Goal: Information Seeking & Learning: Learn about a topic

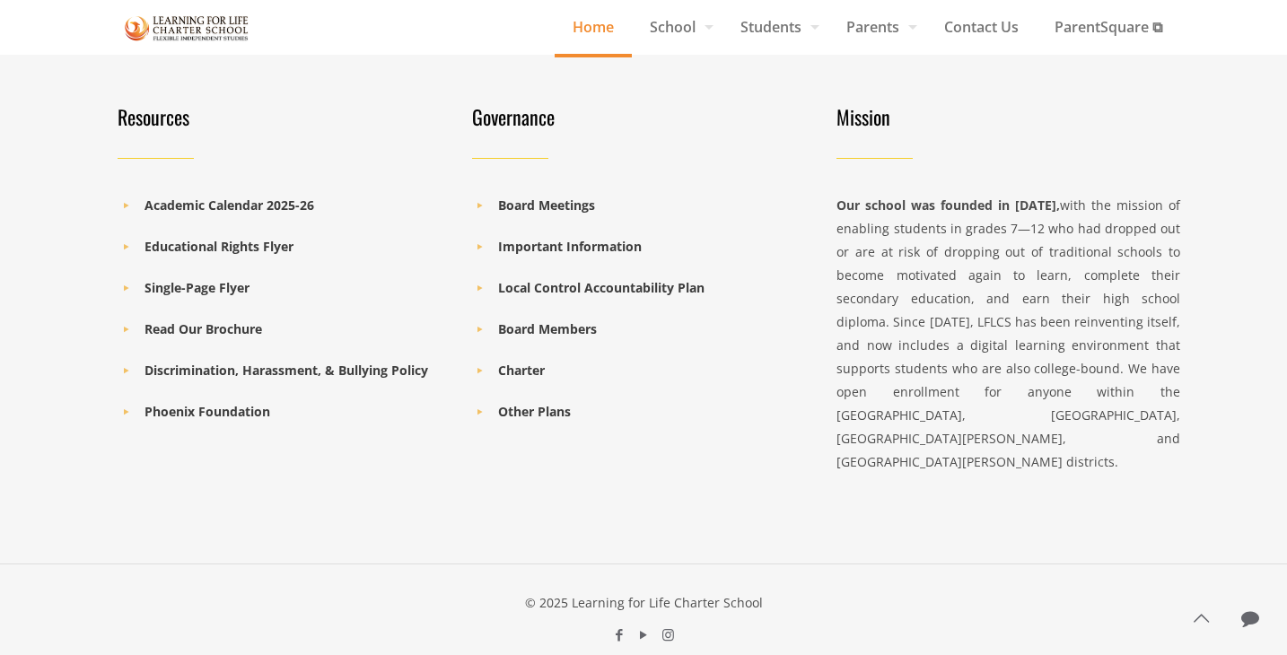
scroll to position [2664, 0]
click at [165, 332] on b "Read Our Brochure" at bounding box center [204, 329] width 118 height 17
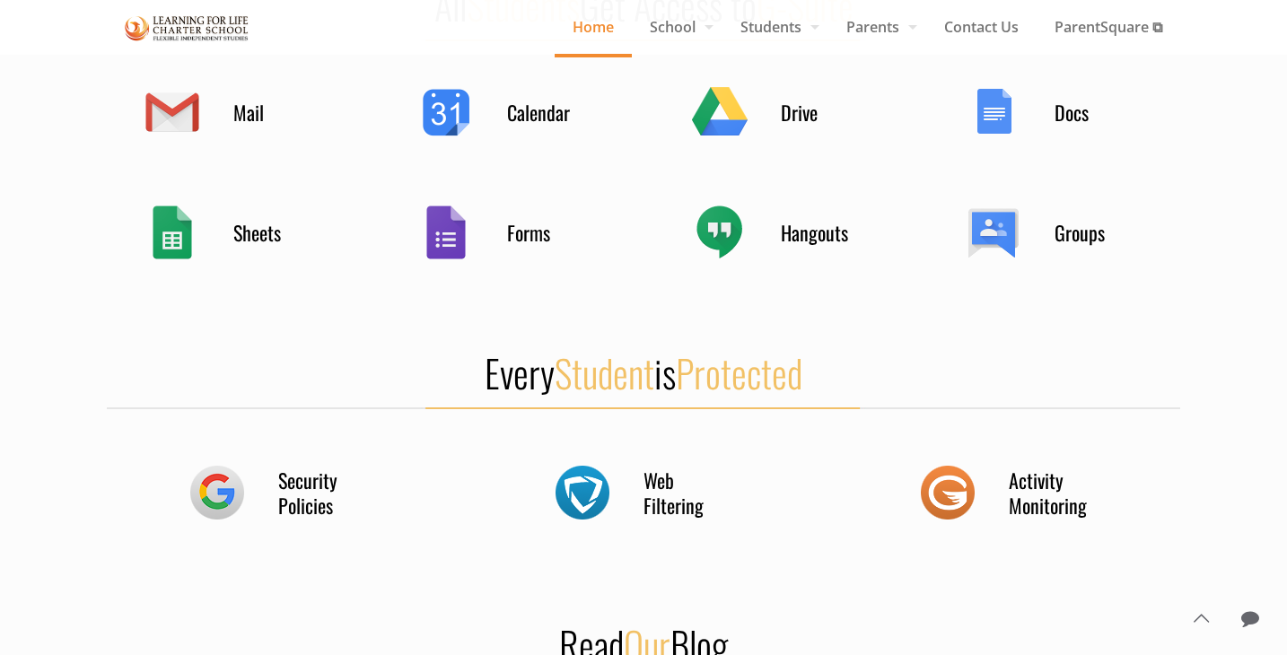
scroll to position [984, 0]
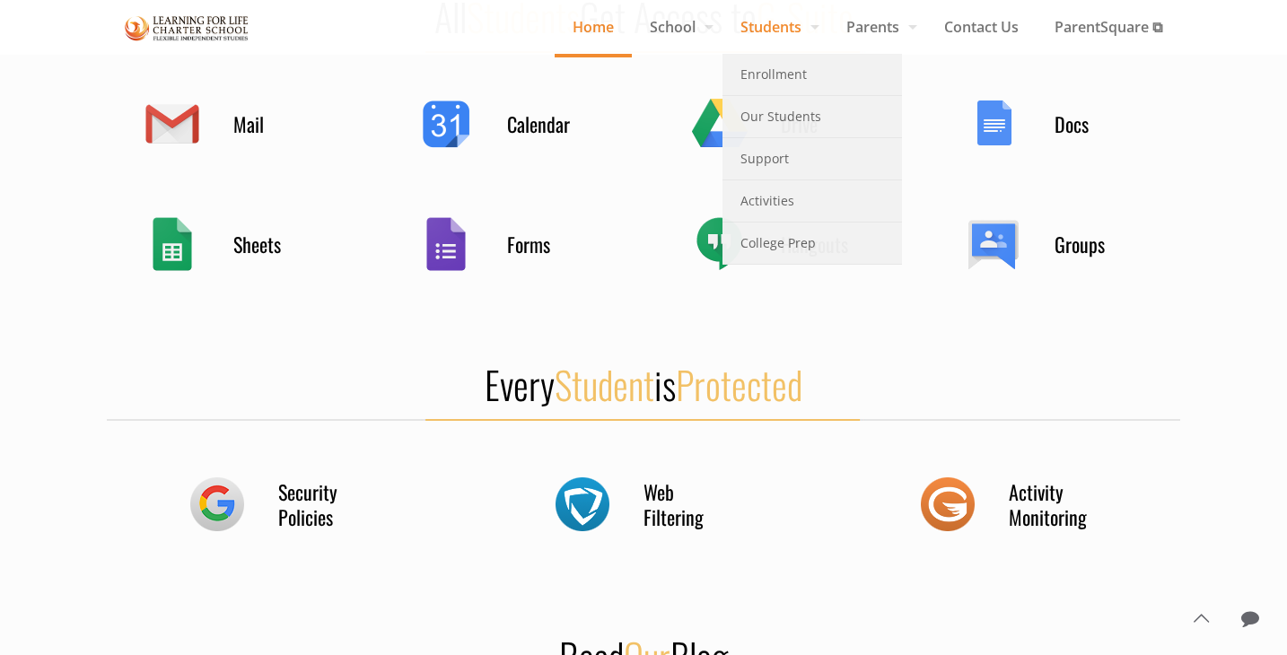
click at [767, 46] on link "Students" at bounding box center [776, 27] width 106 height 54
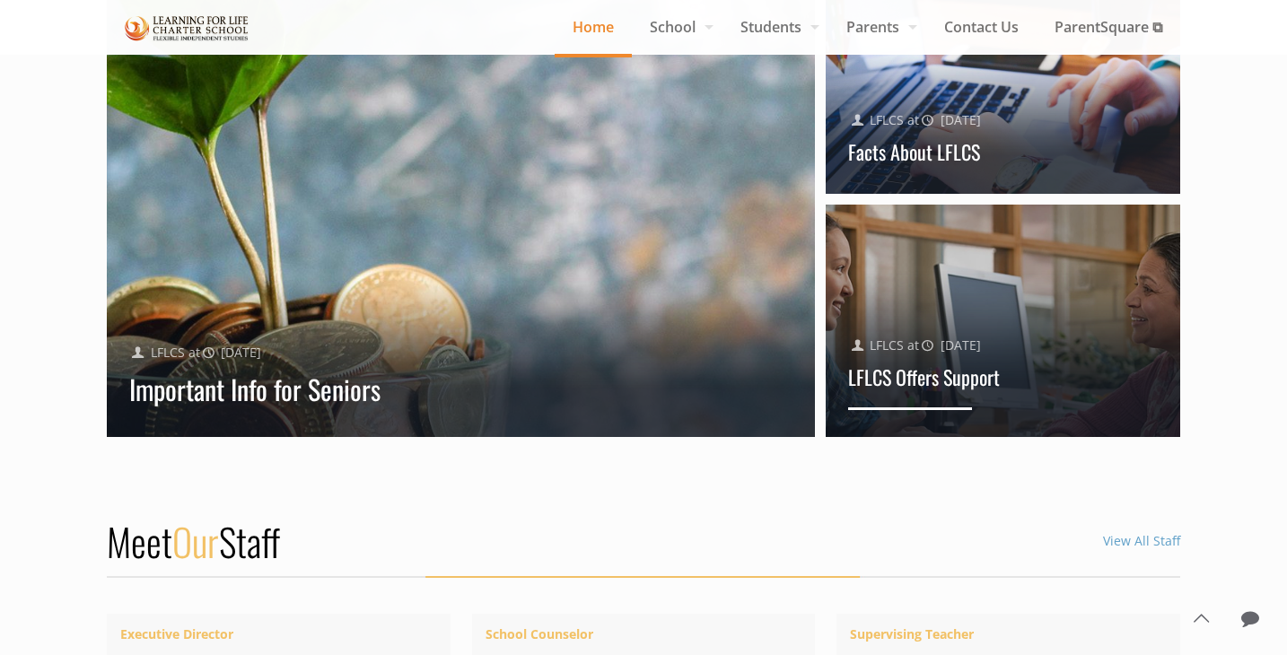
scroll to position [1836, 0]
click at [951, 298] on div "Published by LFLCS at May, 2017 LFLCS Offers Support" at bounding box center [1003, 354] width 355 height 166
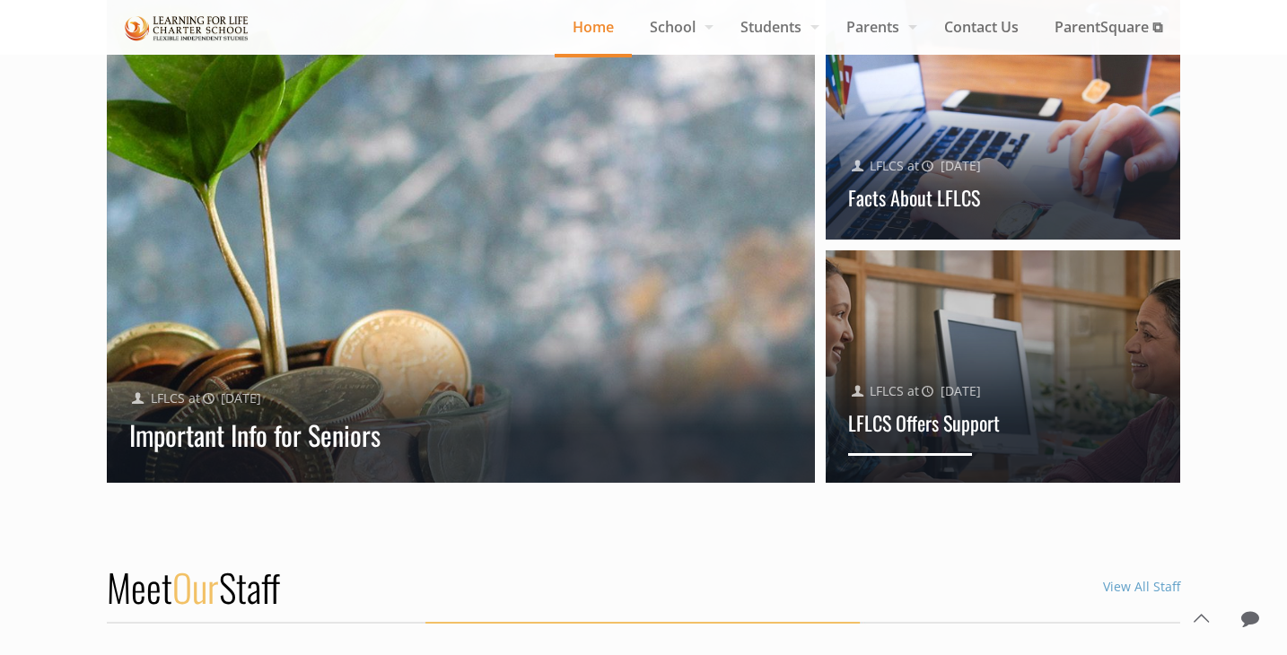
scroll to position [1787, 0]
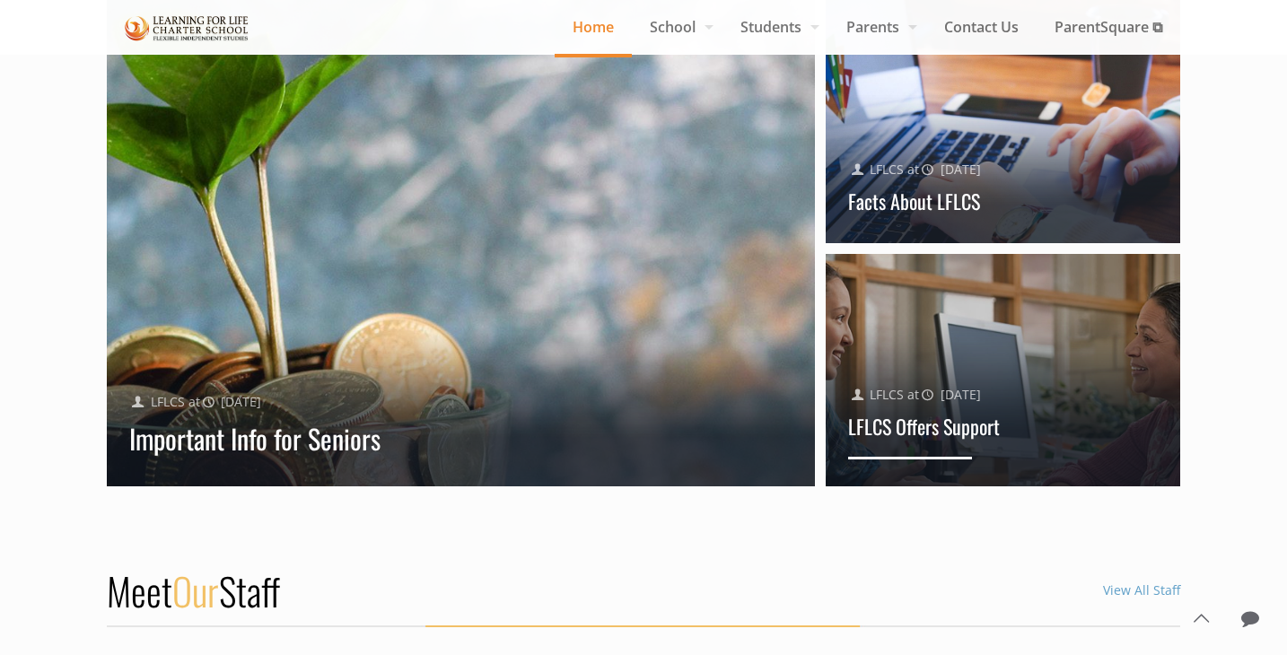
click at [957, 343] on div "Published by LFLCS at May, 2017 LFLCS Offers Support" at bounding box center [1003, 403] width 355 height 166
click at [921, 426] on link "LFLCS Offers Support" at bounding box center [924, 426] width 152 height 29
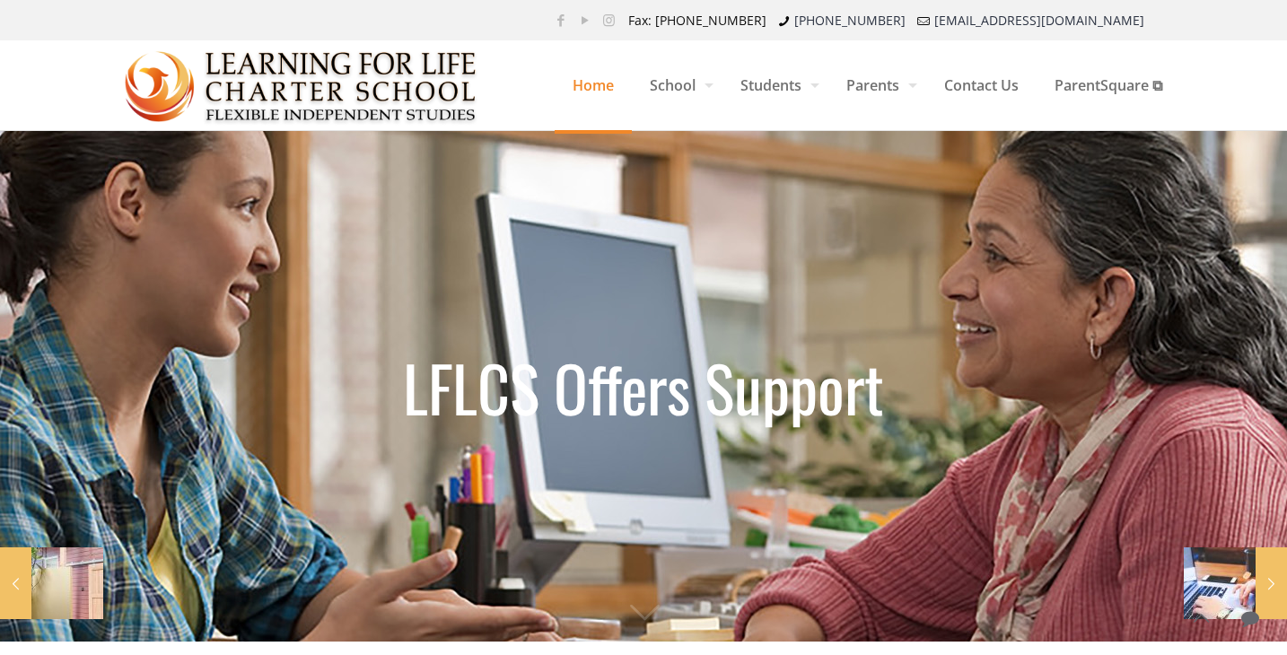
click at [581, 91] on span "Home" at bounding box center [593, 85] width 77 height 54
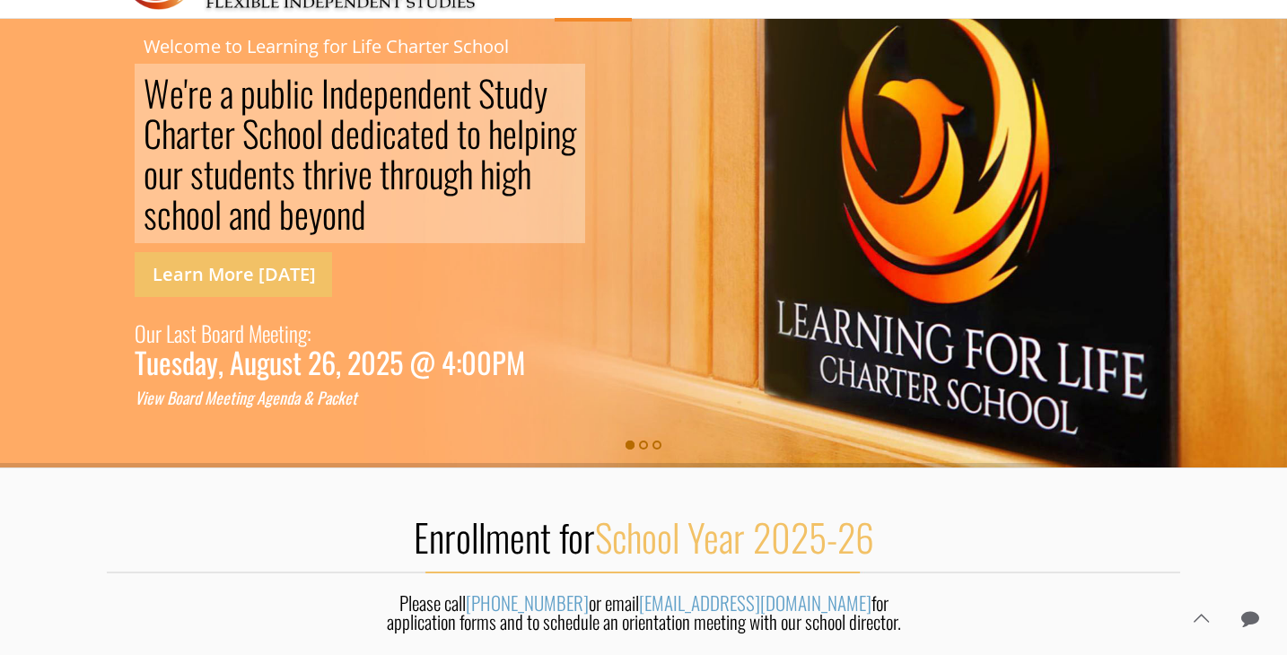
scroll to position [111, 0]
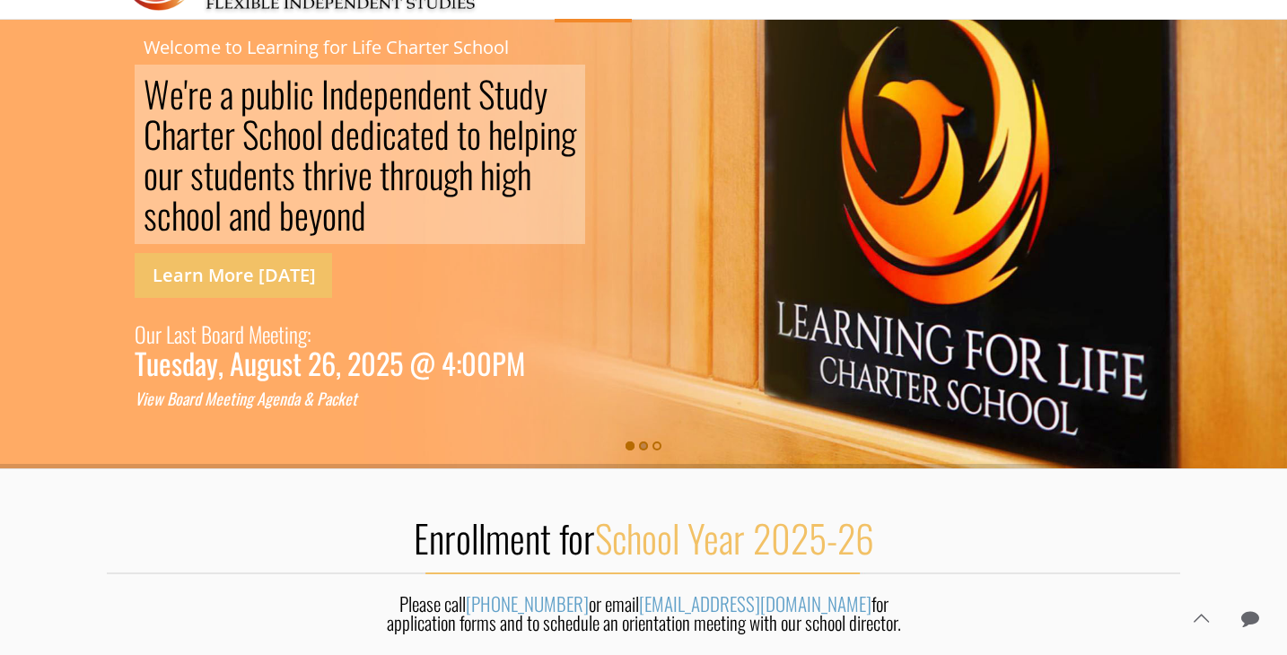
click at [641, 445] on rs-bullet at bounding box center [643, 446] width 9 height 9
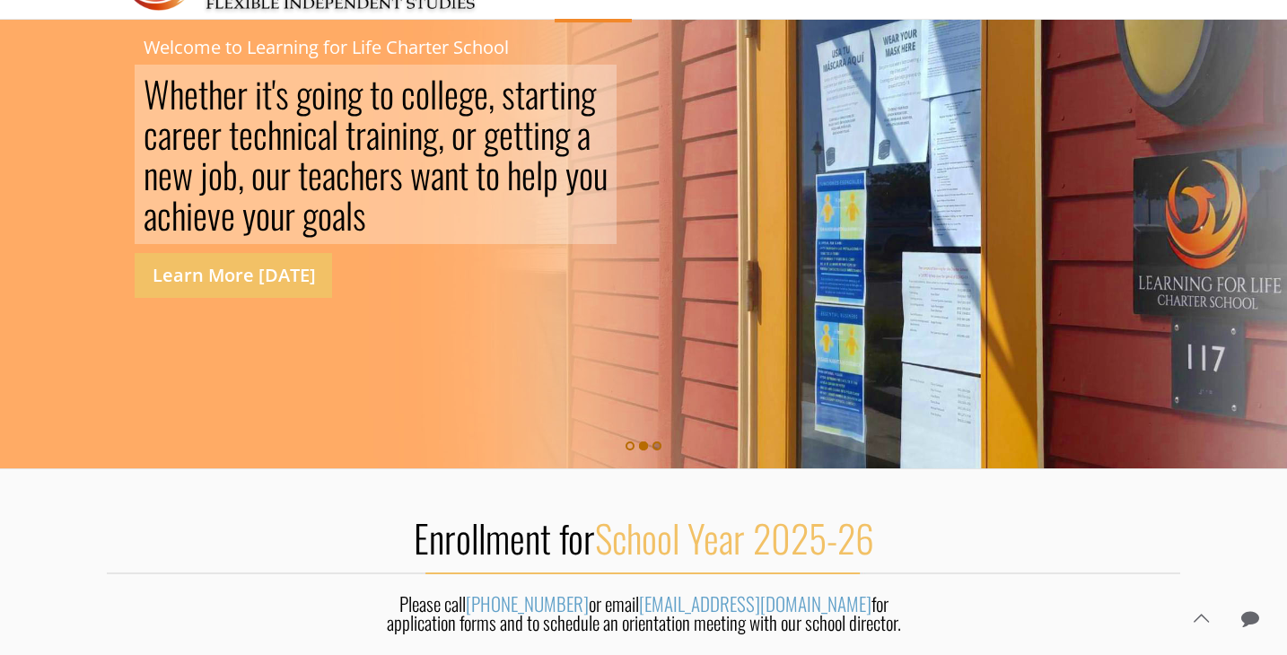
click at [659, 447] on rs-bullet at bounding box center [657, 446] width 9 height 9
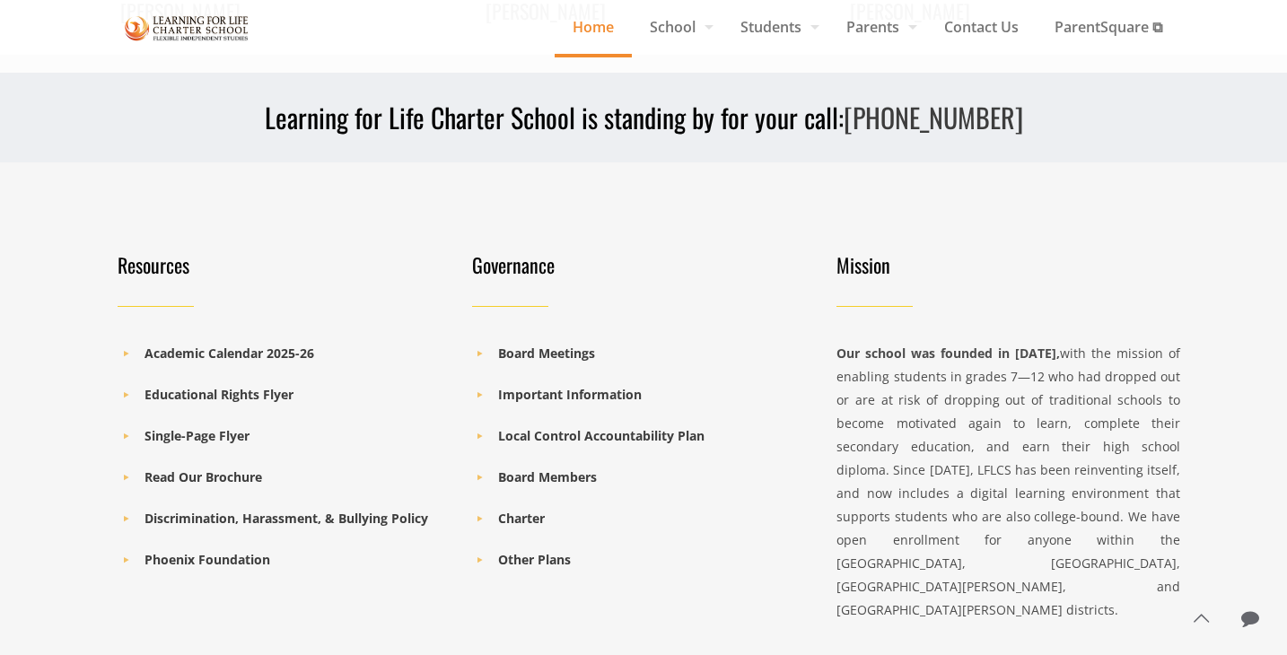
scroll to position [2521, 0]
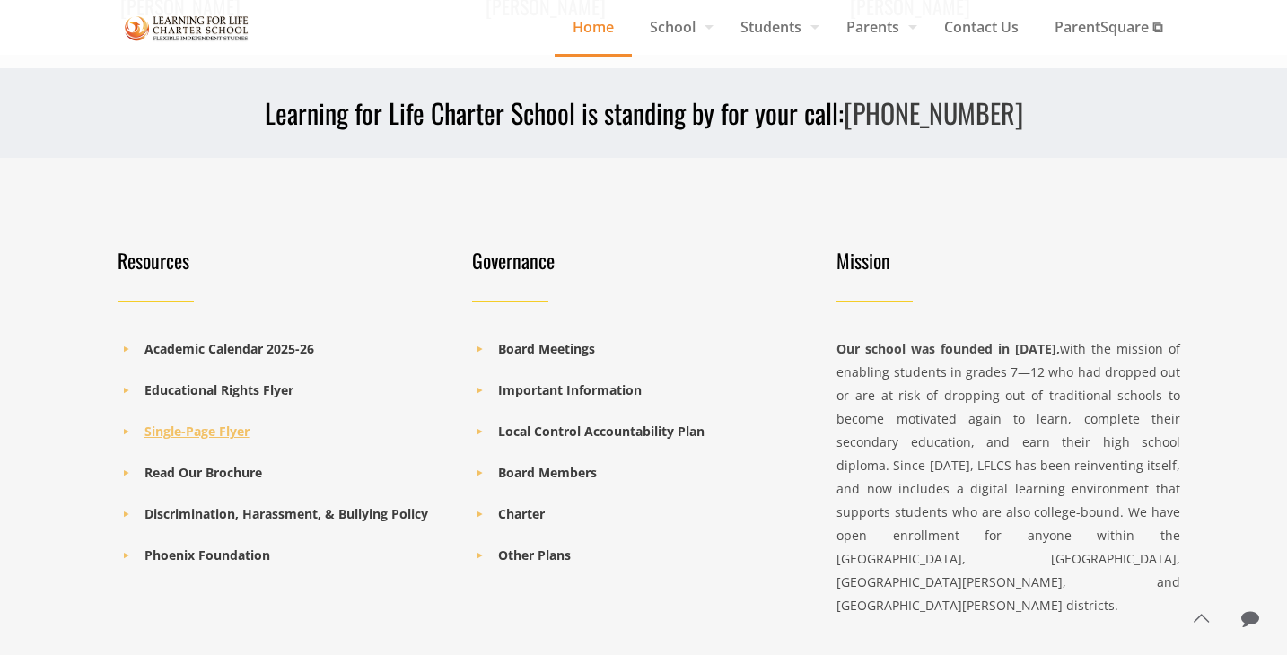
click at [230, 434] on b "Single-Page Flyer" at bounding box center [197, 431] width 105 height 17
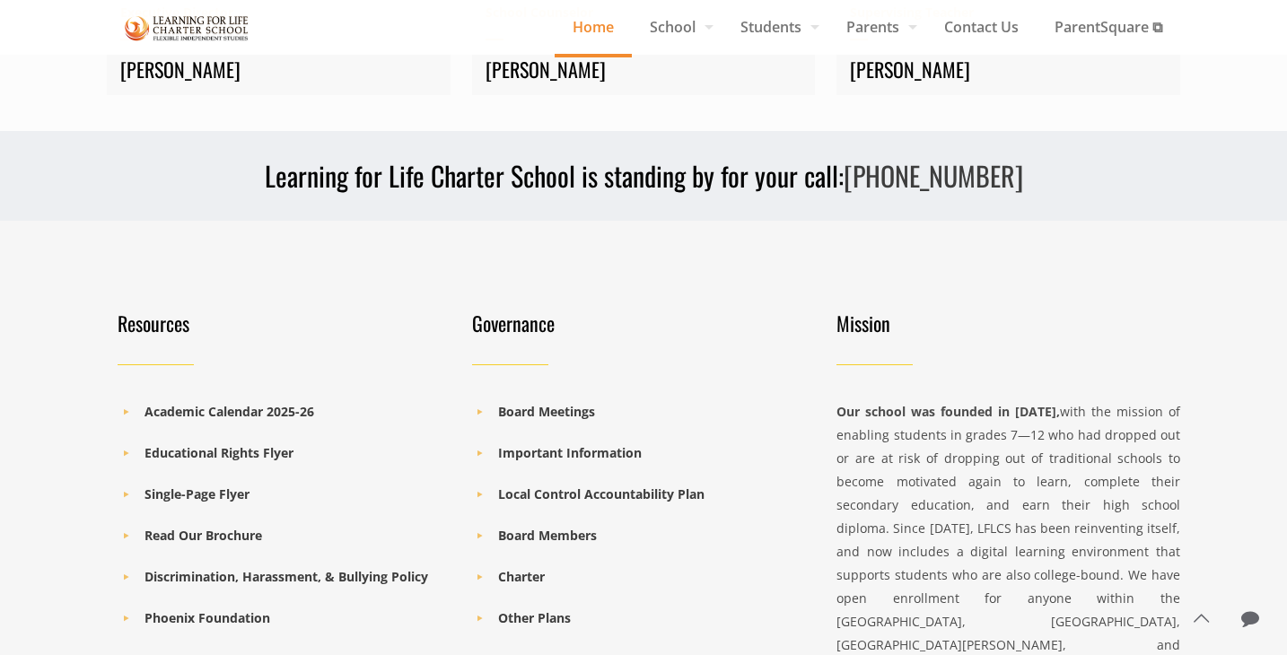
scroll to position [2459, 0]
click at [534, 453] on b "Important Information" at bounding box center [570, 451] width 144 height 17
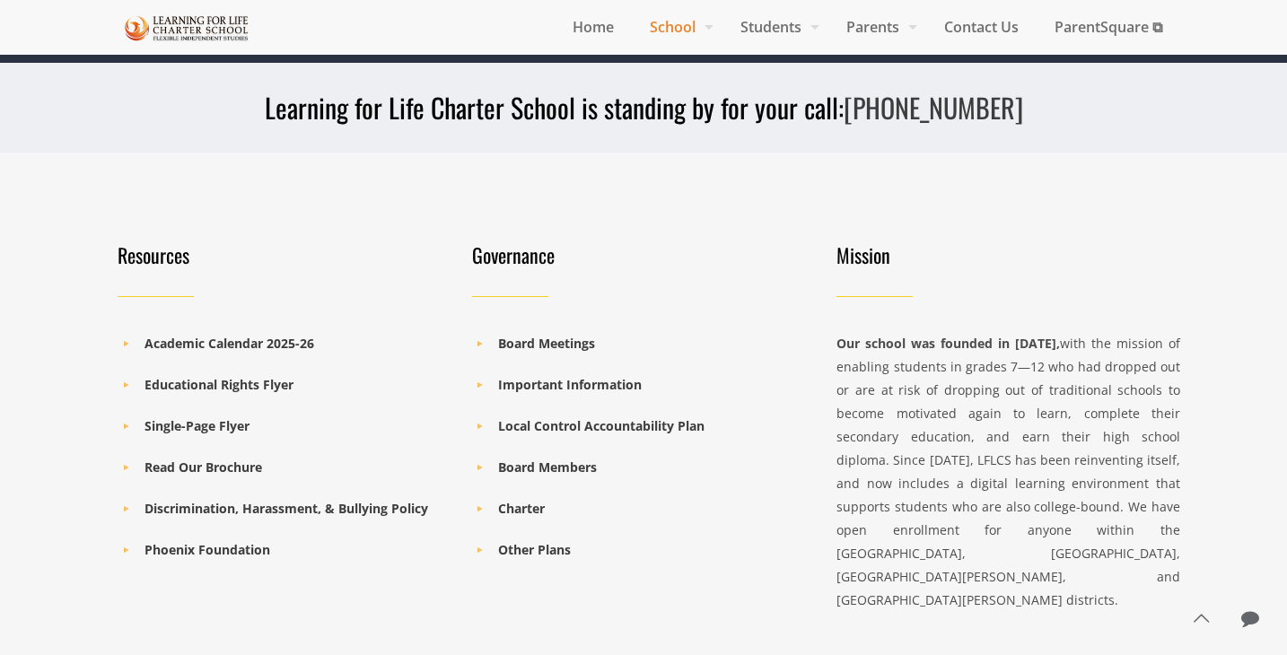
scroll to position [4070, 0]
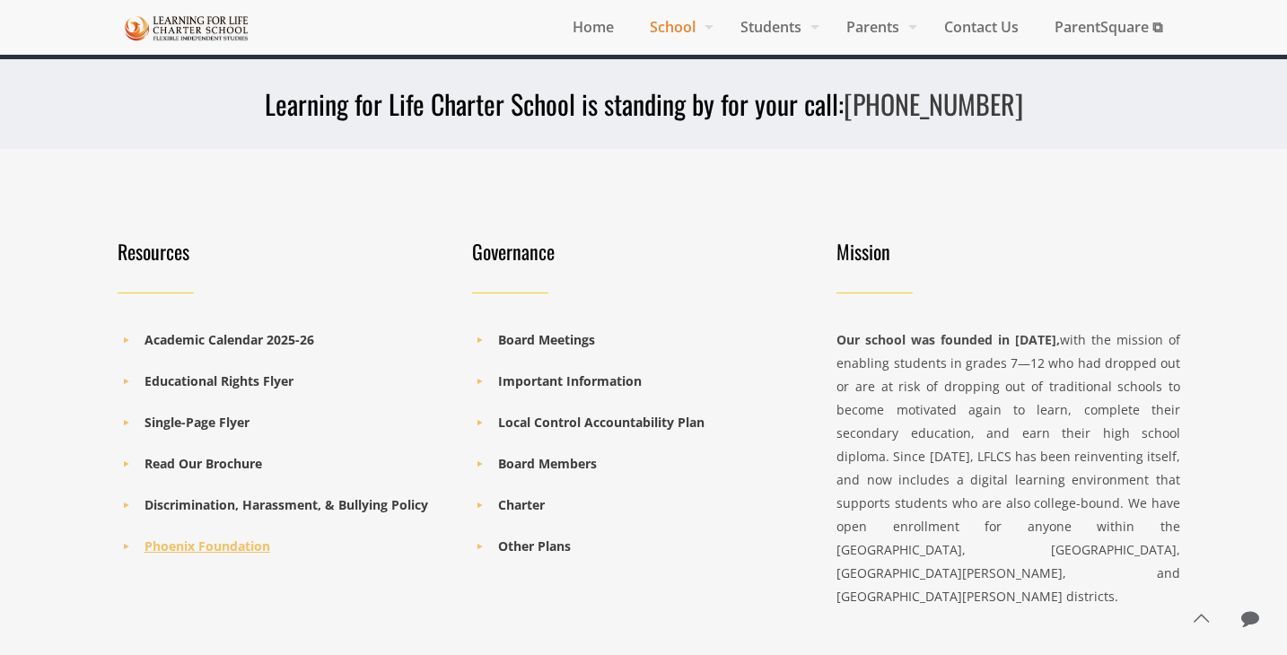
click at [191, 539] on b "Phoenix Foundation" at bounding box center [208, 546] width 126 height 17
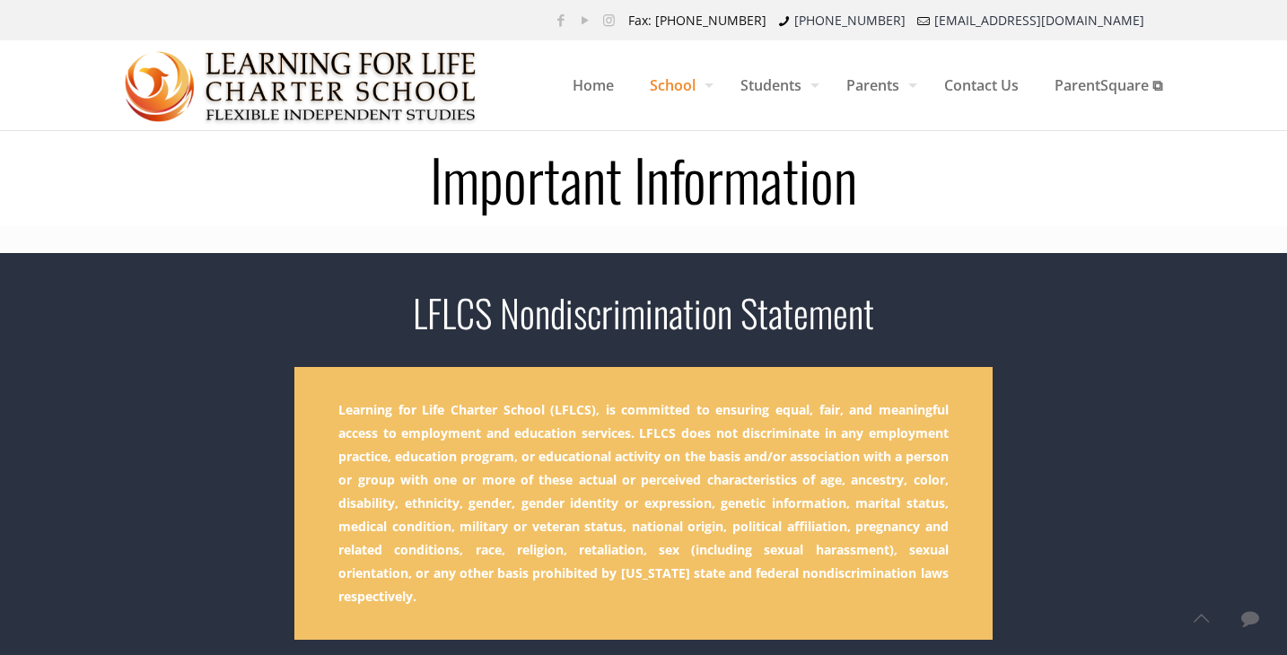
scroll to position [0, 0]
click at [592, 90] on span "Home" at bounding box center [593, 85] width 77 height 54
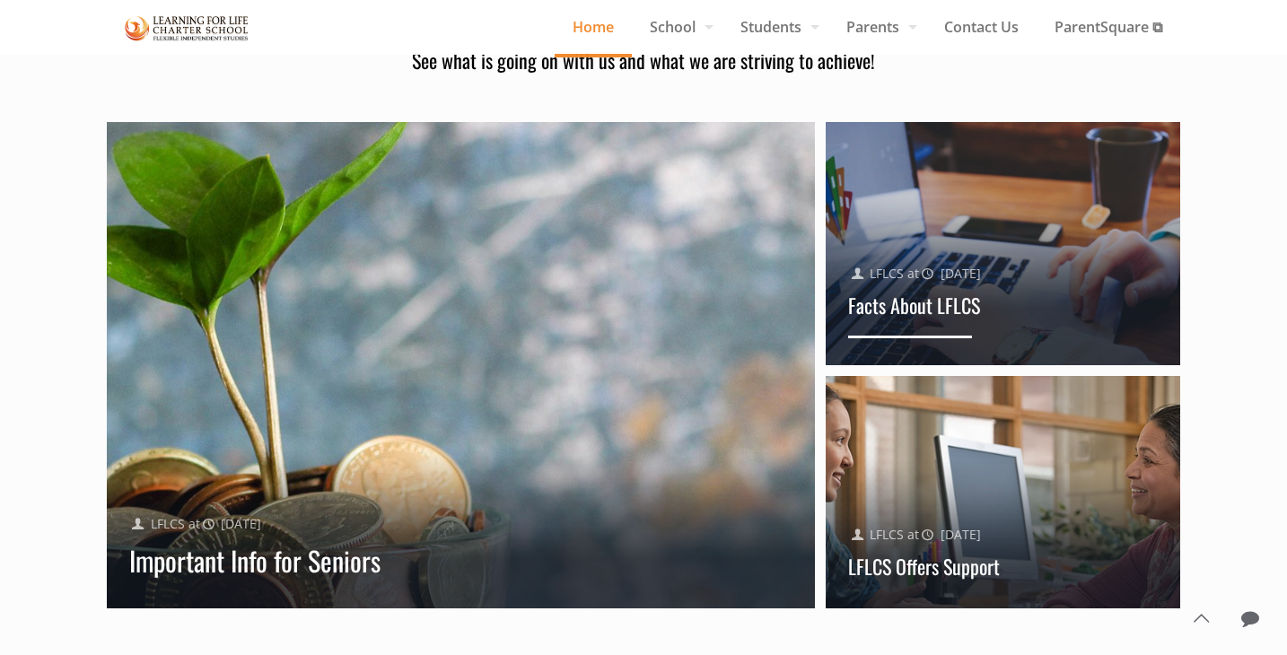
scroll to position [1661, 0]
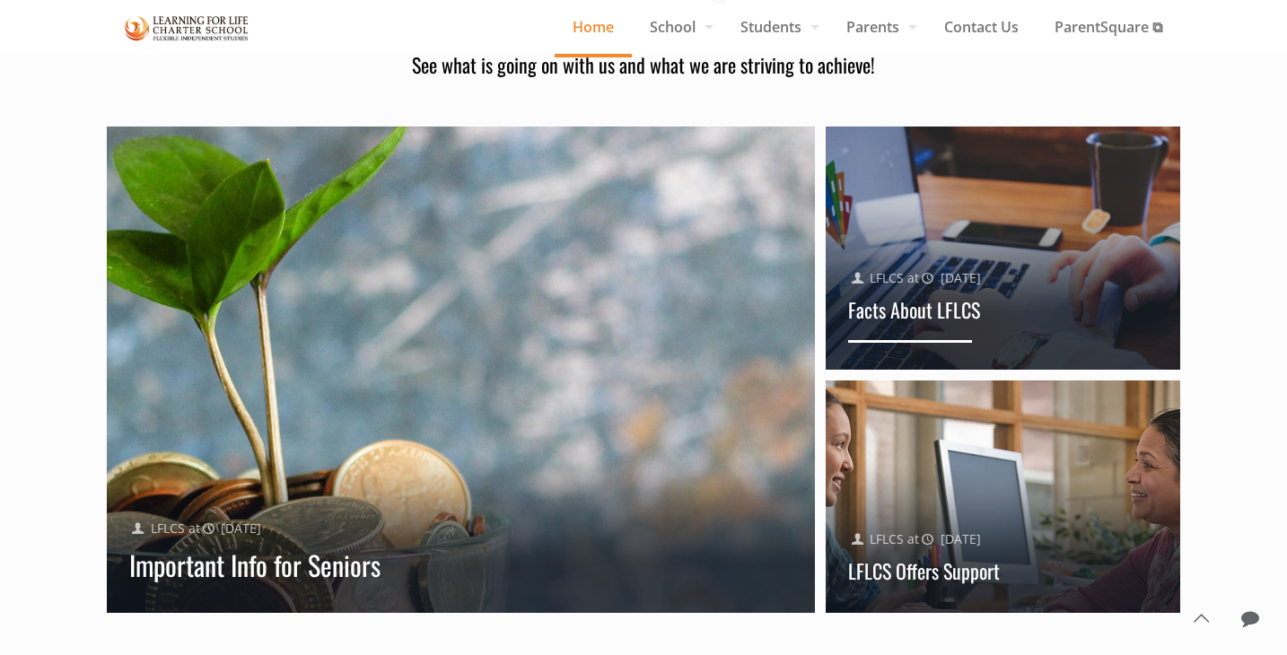
click at [949, 313] on link "Facts About LFLCS" at bounding box center [914, 309] width 132 height 29
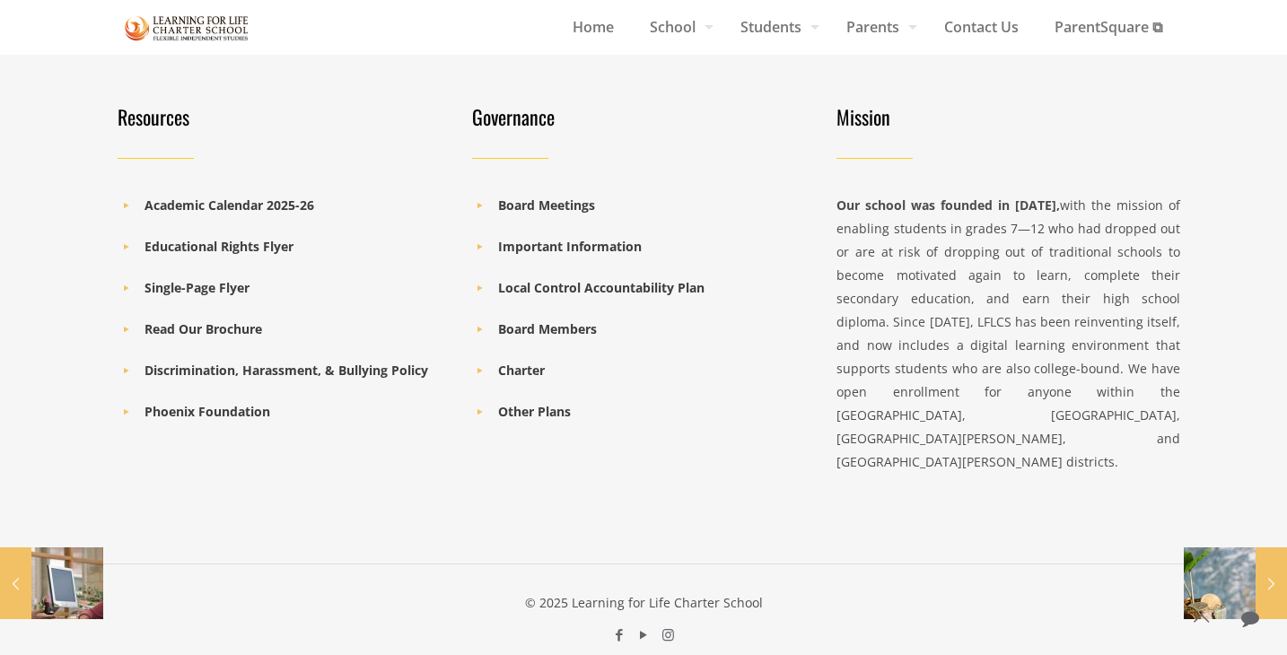
scroll to position [1153, 0]
click at [220, 329] on b "Read Our Brochure" at bounding box center [204, 329] width 118 height 17
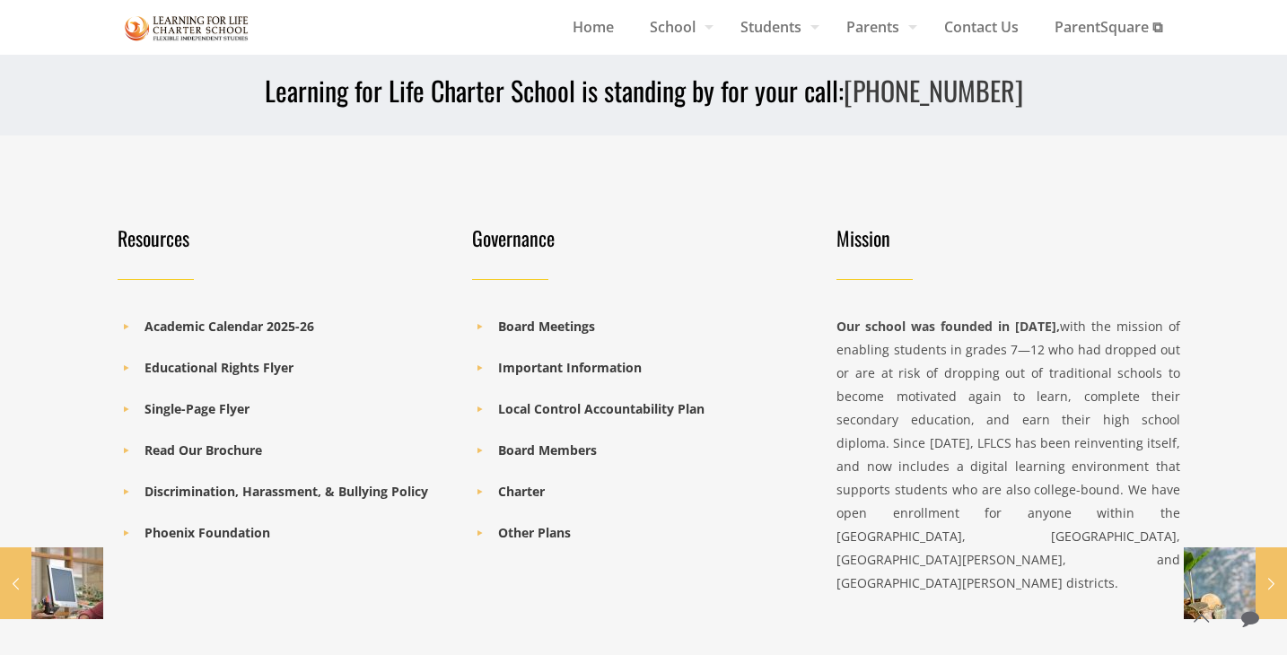
scroll to position [1047, 0]
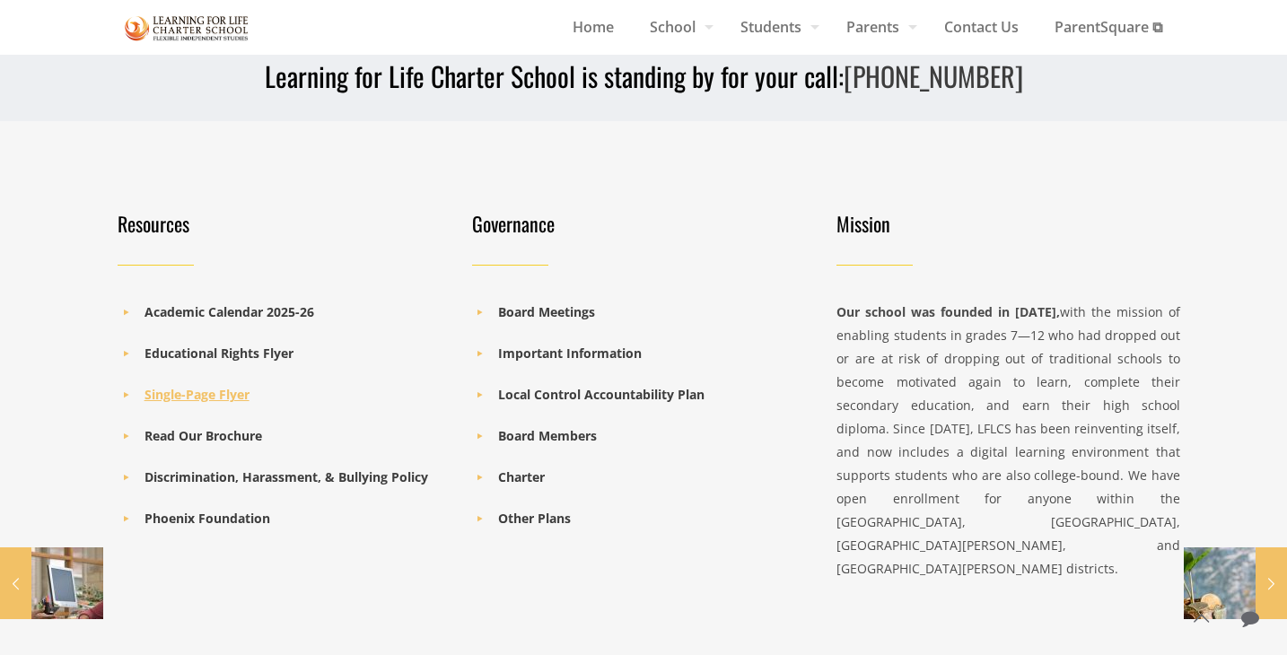
click at [170, 398] on b "Single-Page Flyer" at bounding box center [197, 394] width 105 height 17
